Goal: Task Accomplishment & Management: Manage account settings

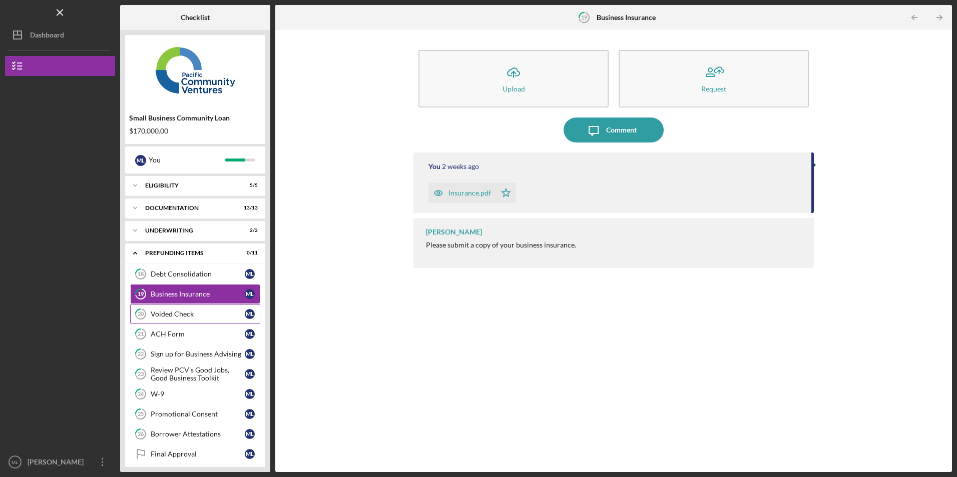
click at [162, 316] on div "Voided Check" at bounding box center [198, 314] width 94 height 8
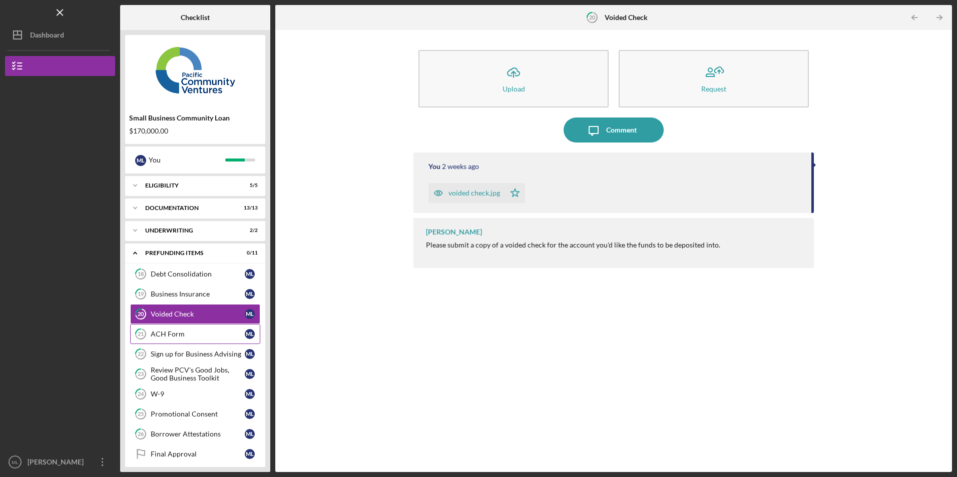
click at [173, 328] on link "21 ACH Form M L" at bounding box center [195, 334] width 130 height 20
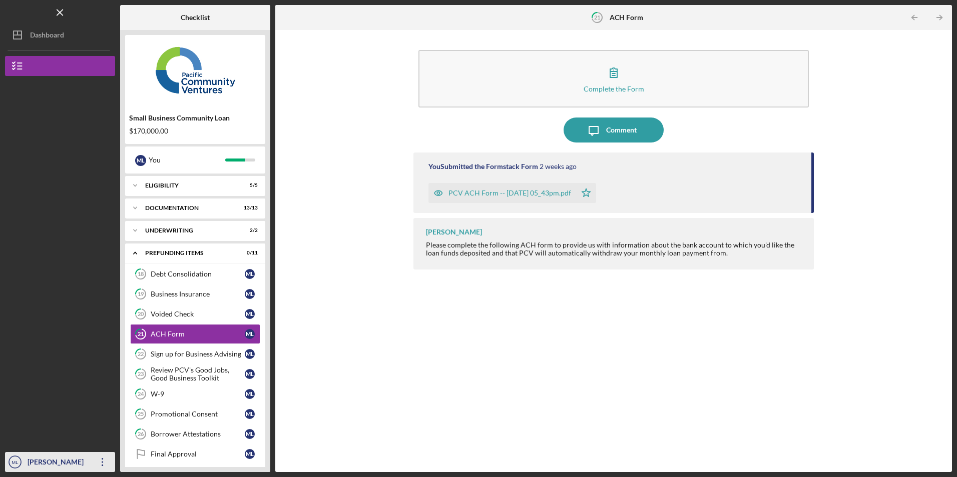
click at [103, 460] on icon "Icon/Overflow" at bounding box center [102, 462] width 25 height 25
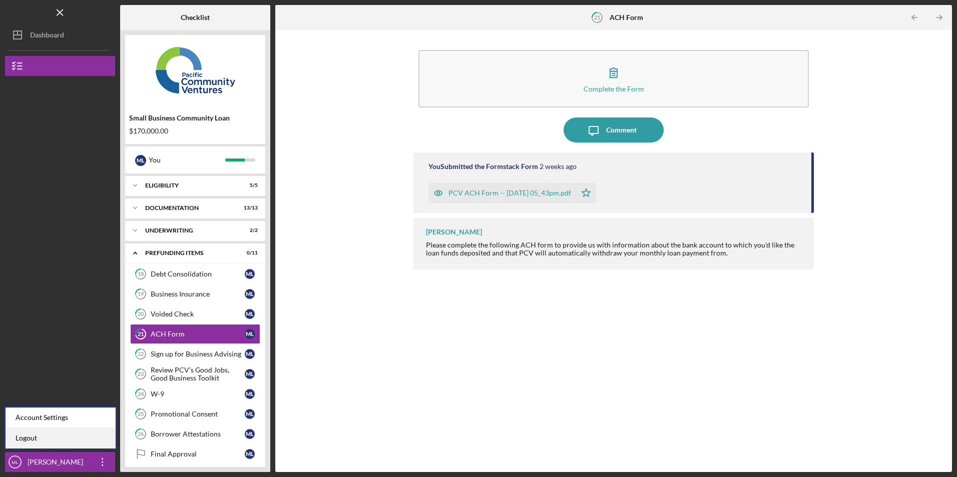
click at [96, 447] on link "Logout" at bounding box center [61, 438] width 110 height 21
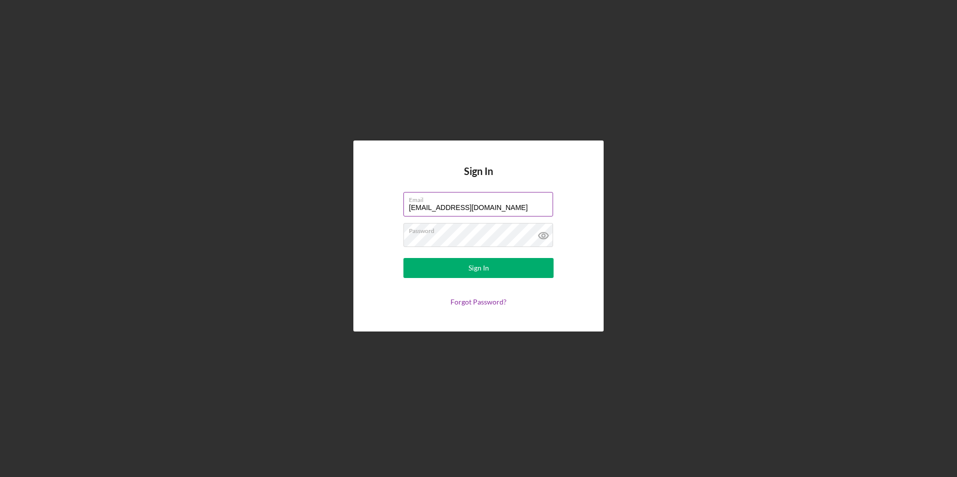
drag, startPoint x: 504, startPoint y: 208, endPoint x: 498, endPoint y: 209, distance: 6.5
click at [504, 208] on input "marcyluna75@icloud.com" at bounding box center [478, 204] width 150 height 24
type input "info@ibuilderspro.com"
click at [471, 273] on div "Sign In" at bounding box center [478, 268] width 21 height 20
